Goal: Task Accomplishment & Management: Use online tool/utility

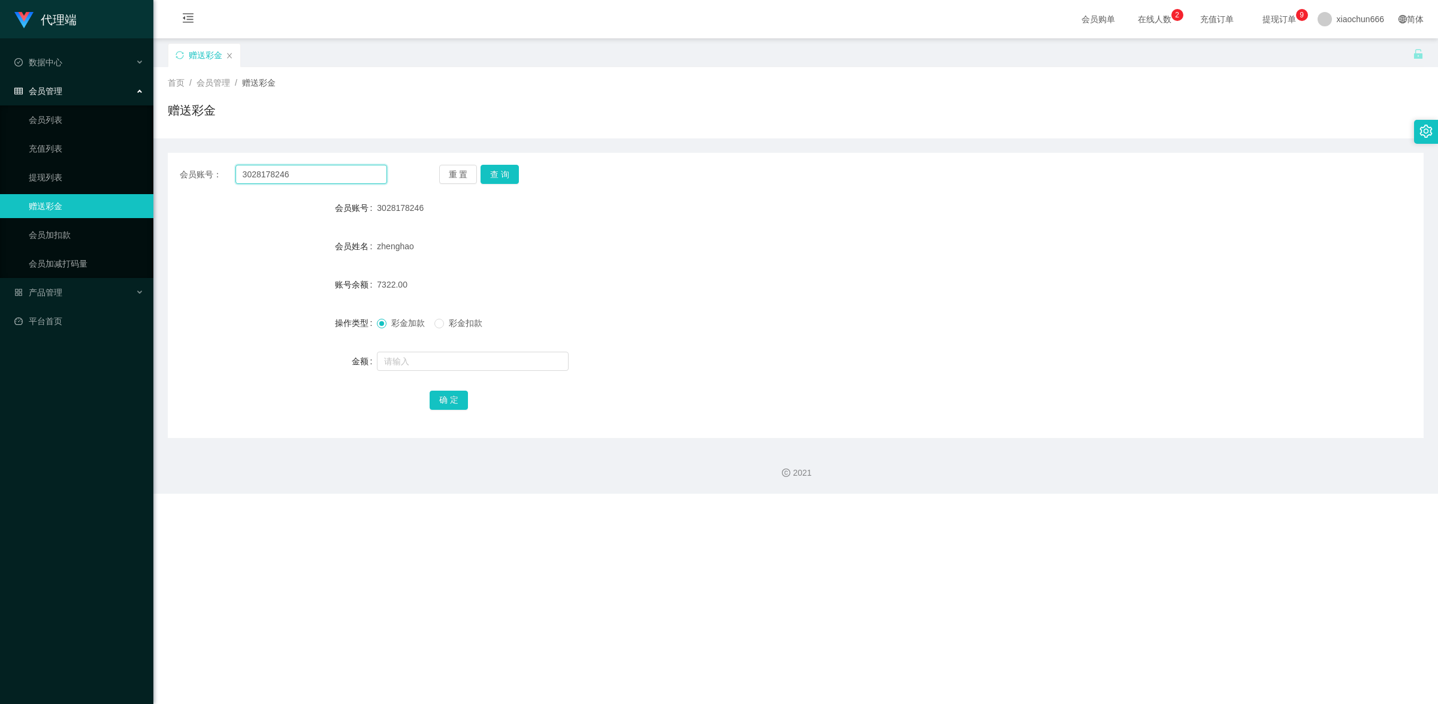
click at [319, 179] on input "3028178246" at bounding box center [312, 174] width 152 height 19
paste input "THY"
type input "THY"
click at [498, 178] on button "查 询" at bounding box center [500, 174] width 38 height 19
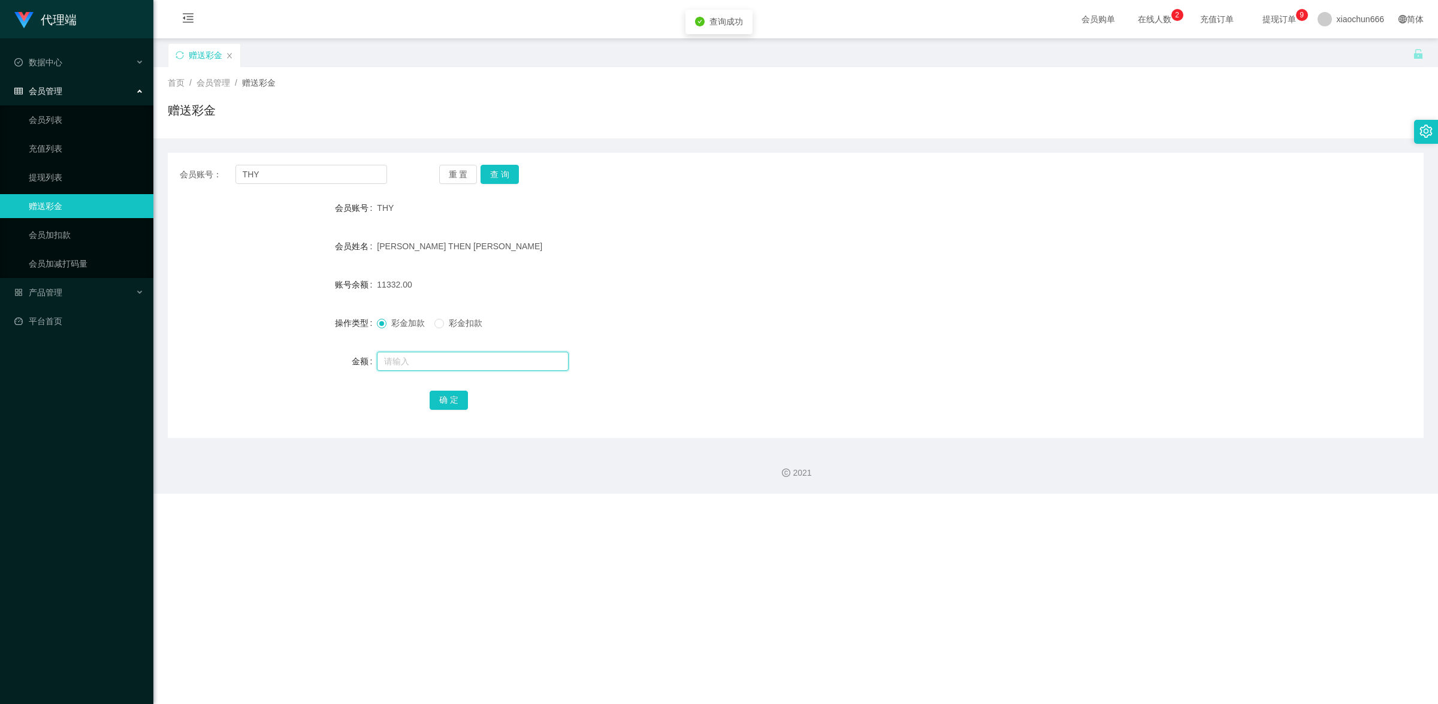
click at [475, 357] on input "text" at bounding box center [473, 361] width 192 height 19
type input "8"
drag, startPoint x: 457, startPoint y: 394, endPoint x: 478, endPoint y: 388, distance: 21.7
click at [457, 394] on button "确 定" at bounding box center [449, 400] width 38 height 19
click at [436, 367] on input "text" at bounding box center [473, 361] width 192 height 19
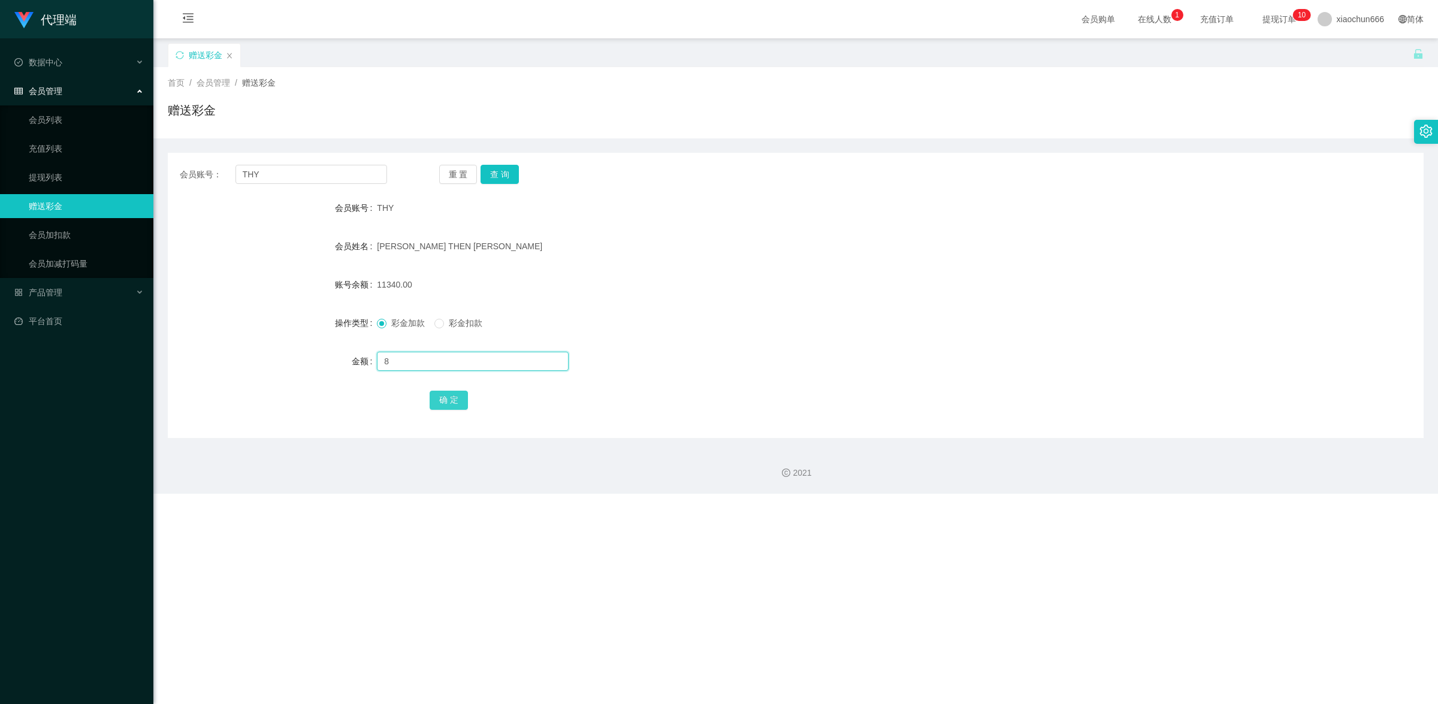
type input "8"
drag, startPoint x: 453, startPoint y: 399, endPoint x: 483, endPoint y: 391, distance: 31.0
click at [453, 399] on button "确 定" at bounding box center [449, 400] width 38 height 19
